Goal: Task Accomplishment & Management: Use online tool/utility

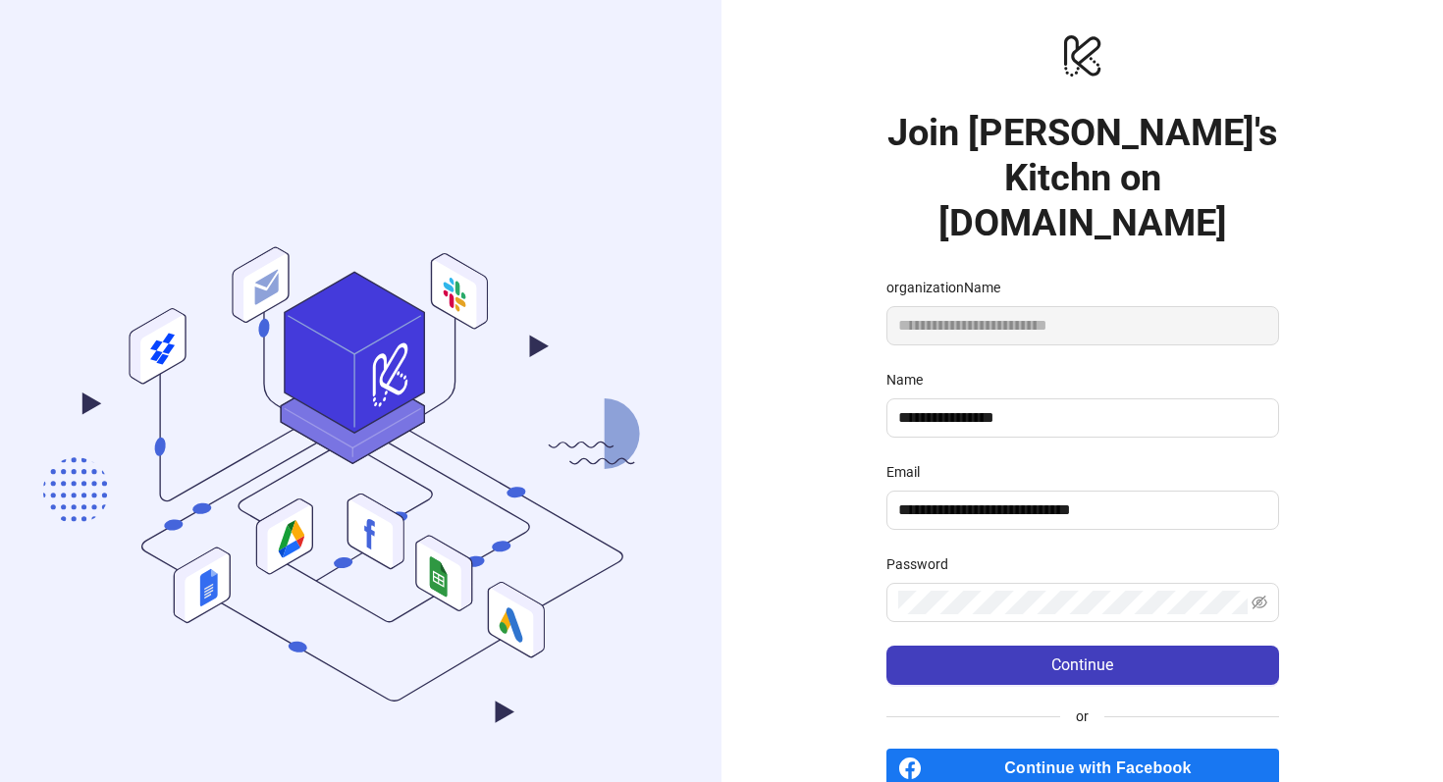
scroll to position [155, 0]
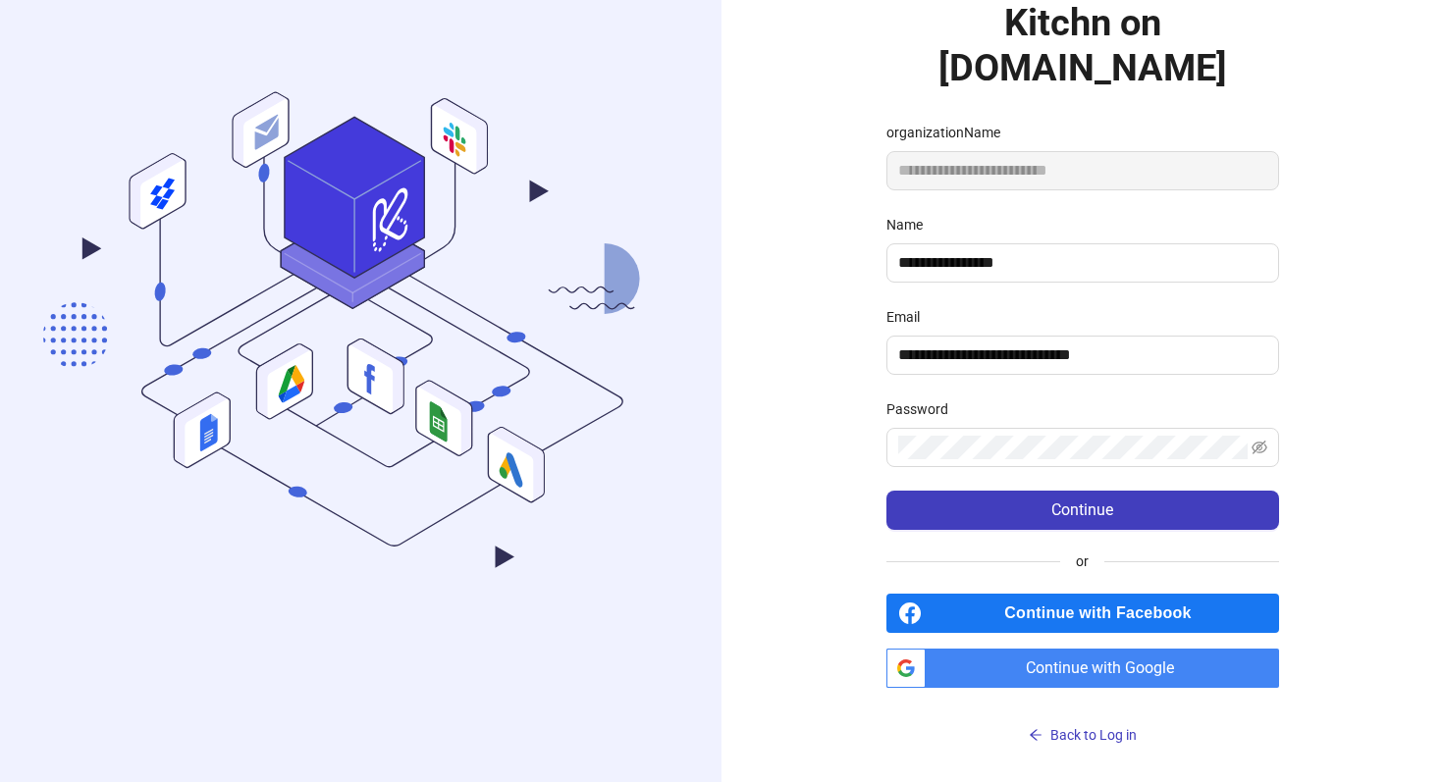
click at [1061, 669] on span "Continue with Google" at bounding box center [1105, 668] width 345 height 39
